Goal: Find specific page/section: Find specific page/section

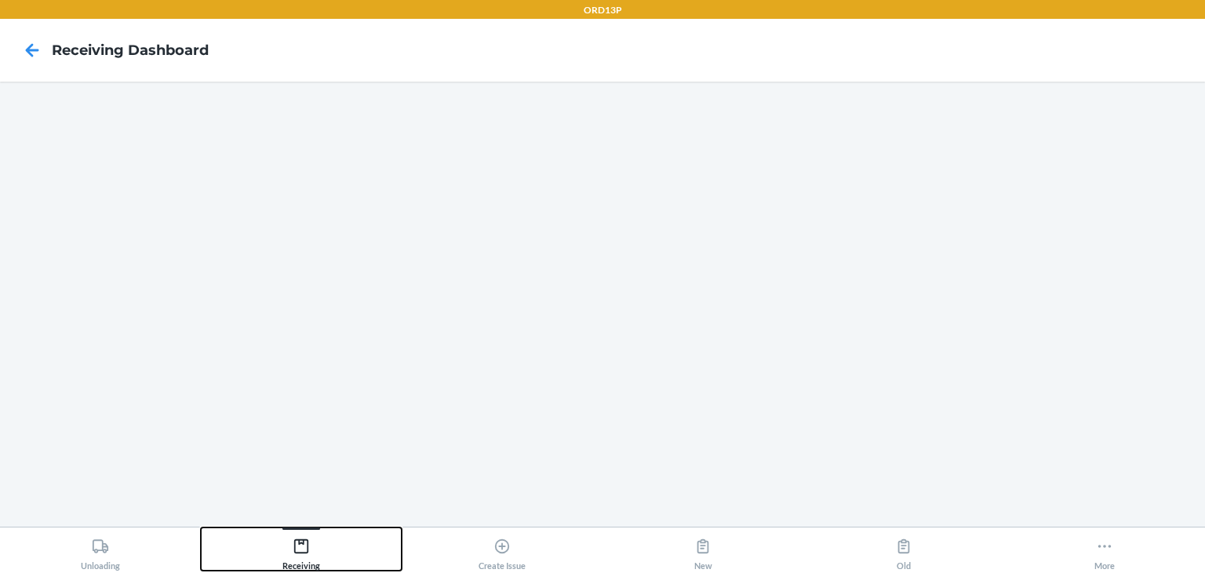
click at [305, 553] on icon at bounding box center [301, 545] width 17 height 17
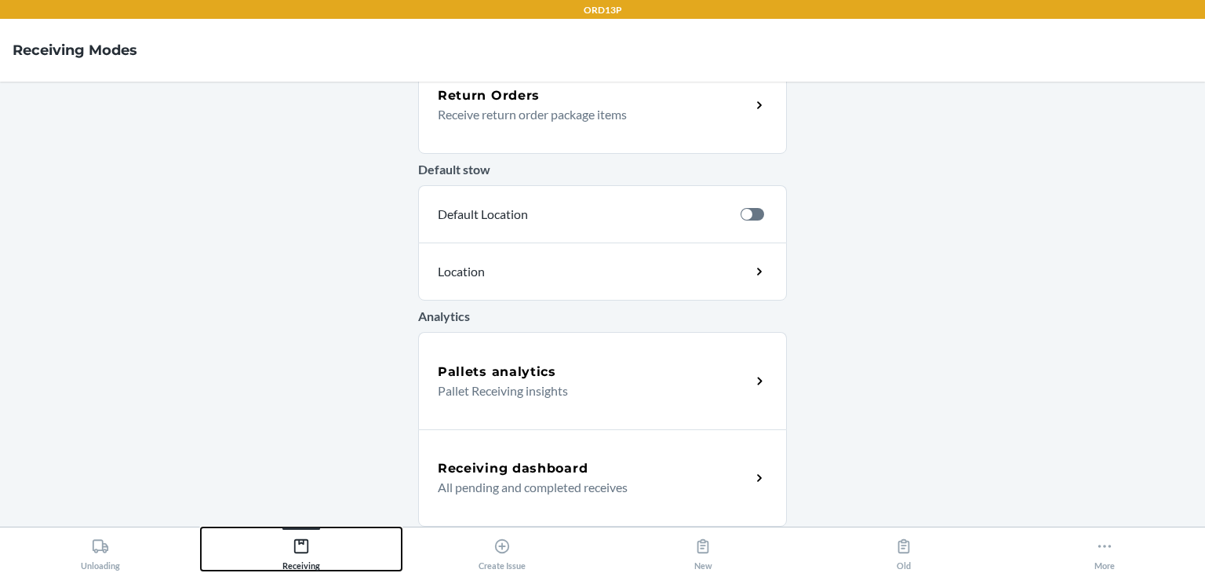
scroll to position [521, 0]
click at [597, 481] on p "All pending and completed receives" at bounding box center [588, 487] width 300 height 19
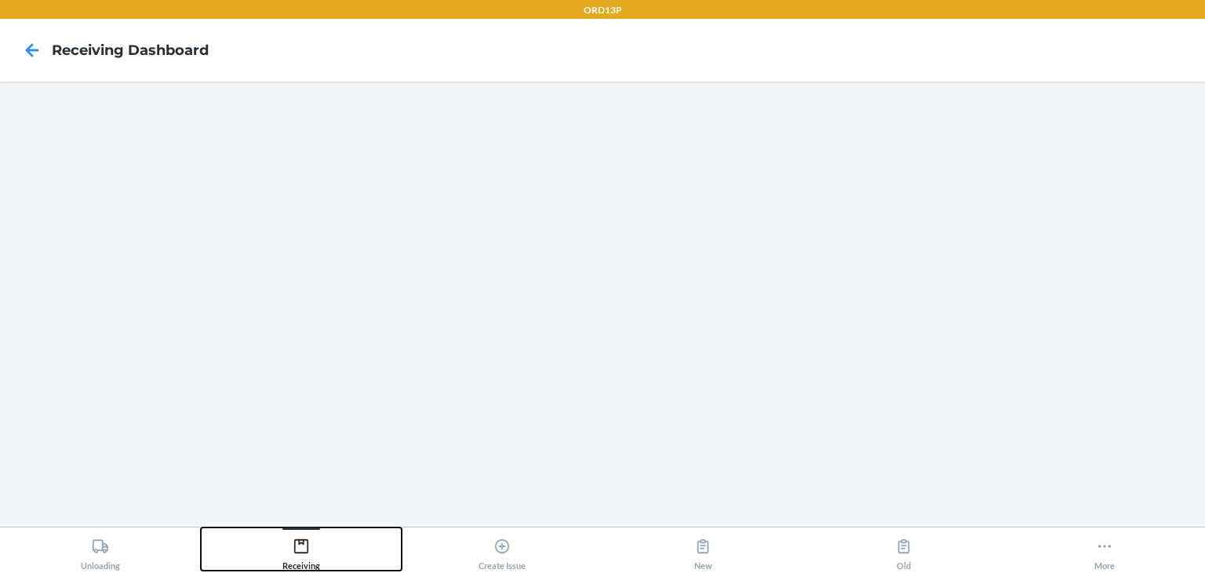
click at [286, 553] on div "Receiving" at bounding box center [301, 550] width 38 height 39
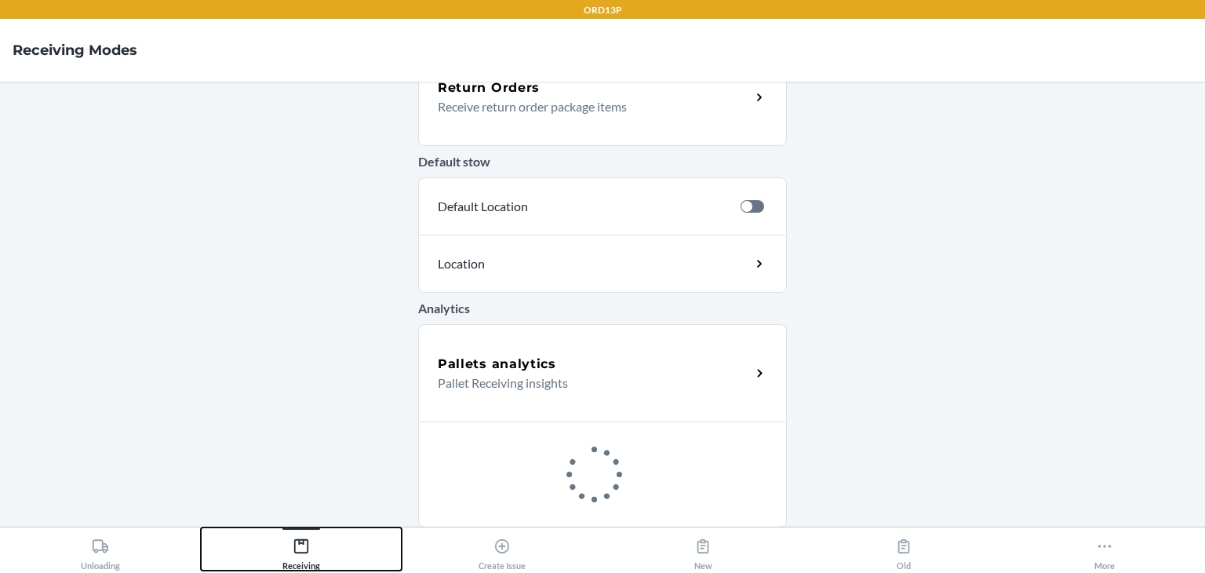
scroll to position [521, 0]
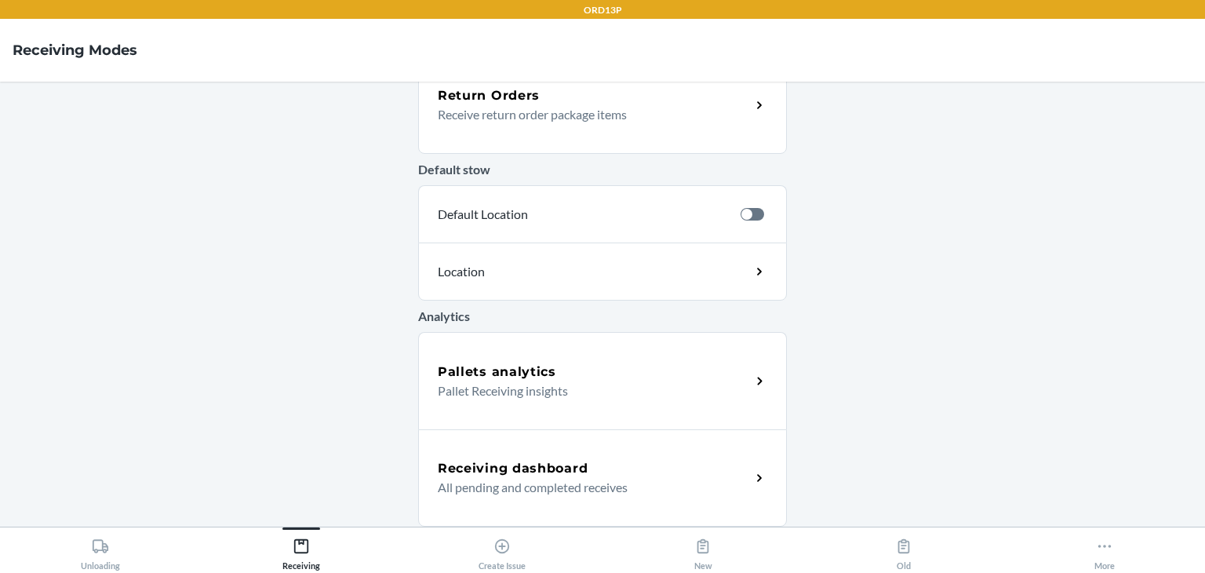
click at [518, 485] on p "All pending and completed receives" at bounding box center [588, 487] width 300 height 19
